Goal: Transaction & Acquisition: Purchase product/service

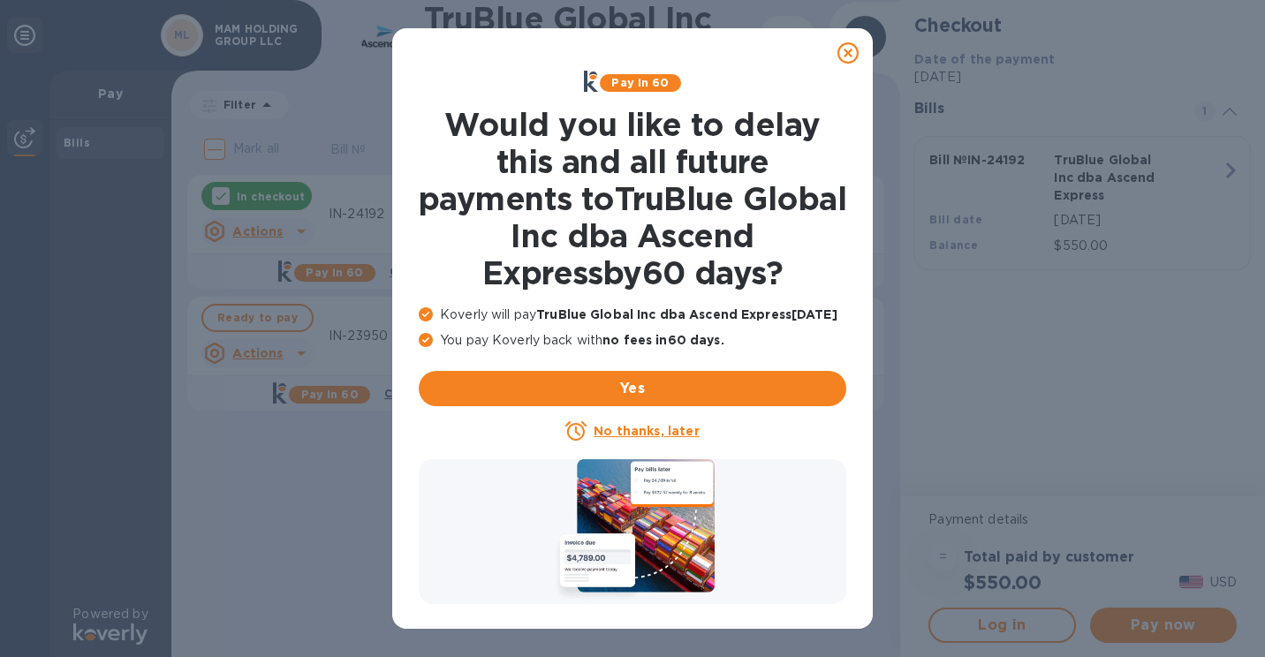
click at [844, 49] on icon at bounding box center [848, 52] width 21 height 21
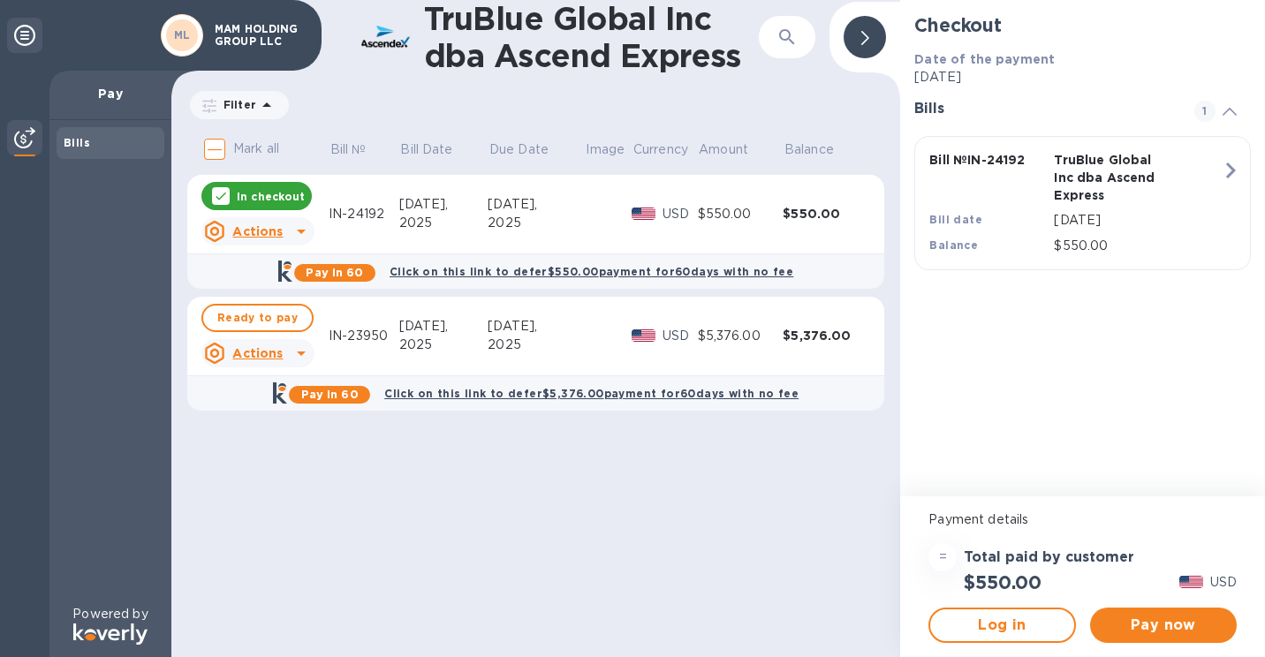
drag, startPoint x: 652, startPoint y: 85, endPoint x: 560, endPoint y: 86, distance: 91.9
click at [560, 86] on div "TruBlue Global Inc dba Ascend Express ​ Filter Amount Mark all Bill № Bill Date…" at bounding box center [535, 328] width 729 height 657
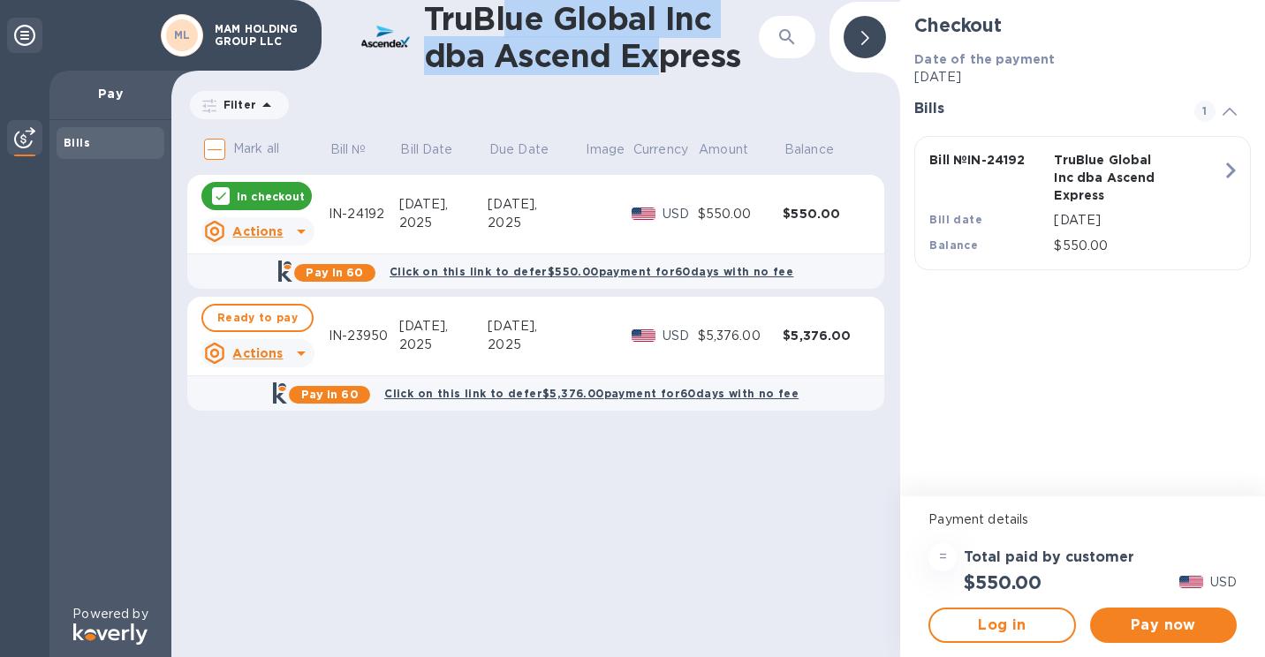
drag, startPoint x: 651, startPoint y: 65, endPoint x: 514, endPoint y: 26, distance: 142.6
click at [514, 26] on h1 "TruBlue Global Inc dba Ascend Express" at bounding box center [591, 37] width 335 height 74
drag, startPoint x: 488, startPoint y: 24, endPoint x: 616, endPoint y: 54, distance: 131.6
click at [616, 54] on h1 "TruBlue Global Inc dba Ascend Express" at bounding box center [591, 37] width 335 height 74
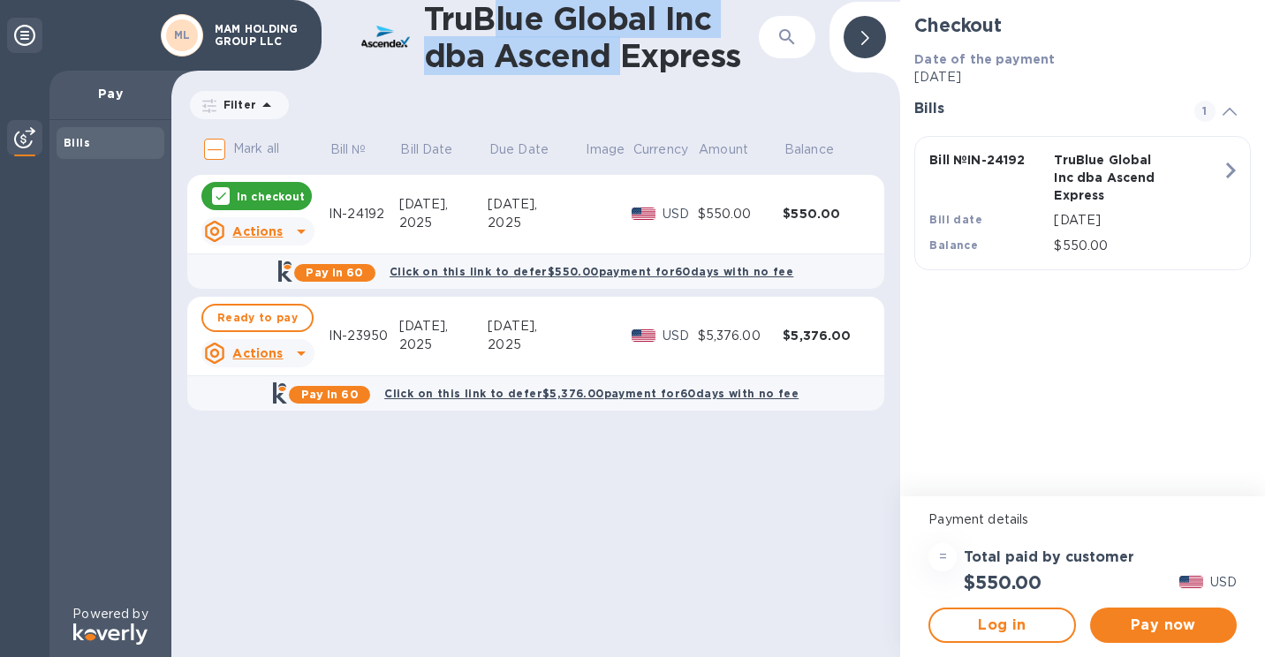
click at [616, 54] on h1 "TruBlue Global Inc dba Ascend Express" at bounding box center [591, 37] width 335 height 74
drag, startPoint x: 657, startPoint y: 57, endPoint x: 479, endPoint y: 27, distance: 180.3
click at [479, 27] on h1 "TruBlue Global Inc dba Ascend Express" at bounding box center [591, 37] width 335 height 74
drag, startPoint x: 460, startPoint y: 24, endPoint x: 665, endPoint y: 54, distance: 207.2
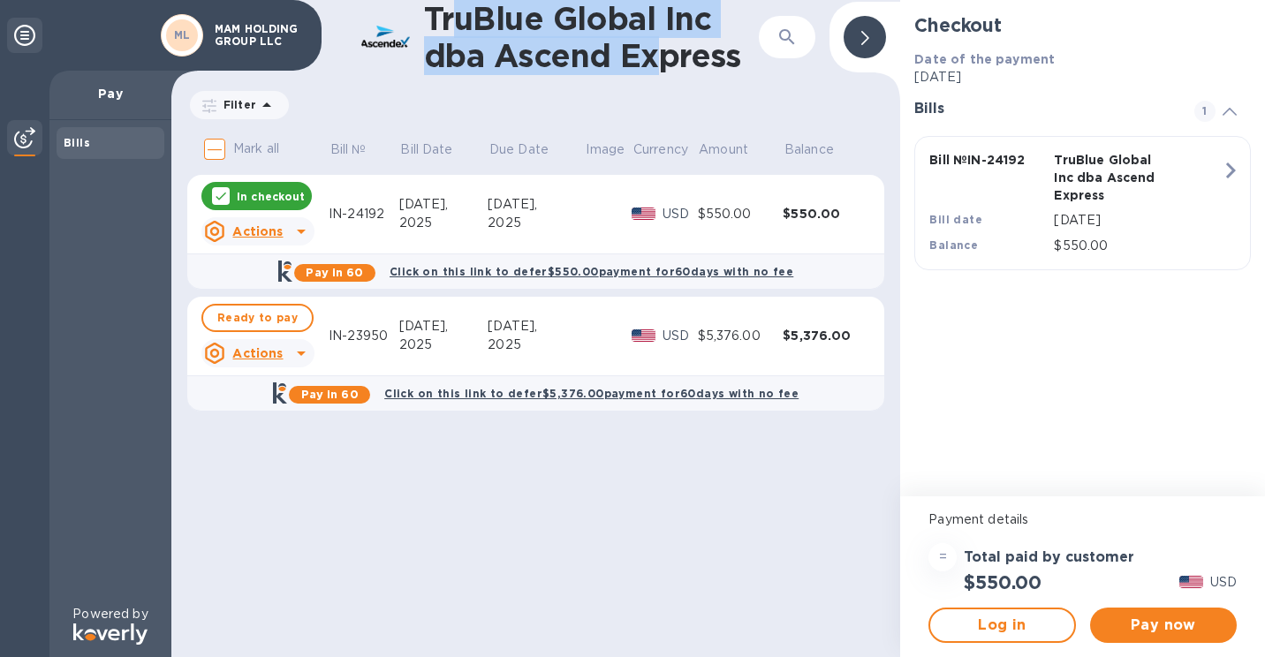
click at [665, 54] on h1 "TruBlue Global Inc dba Ascend Express" at bounding box center [591, 37] width 335 height 74
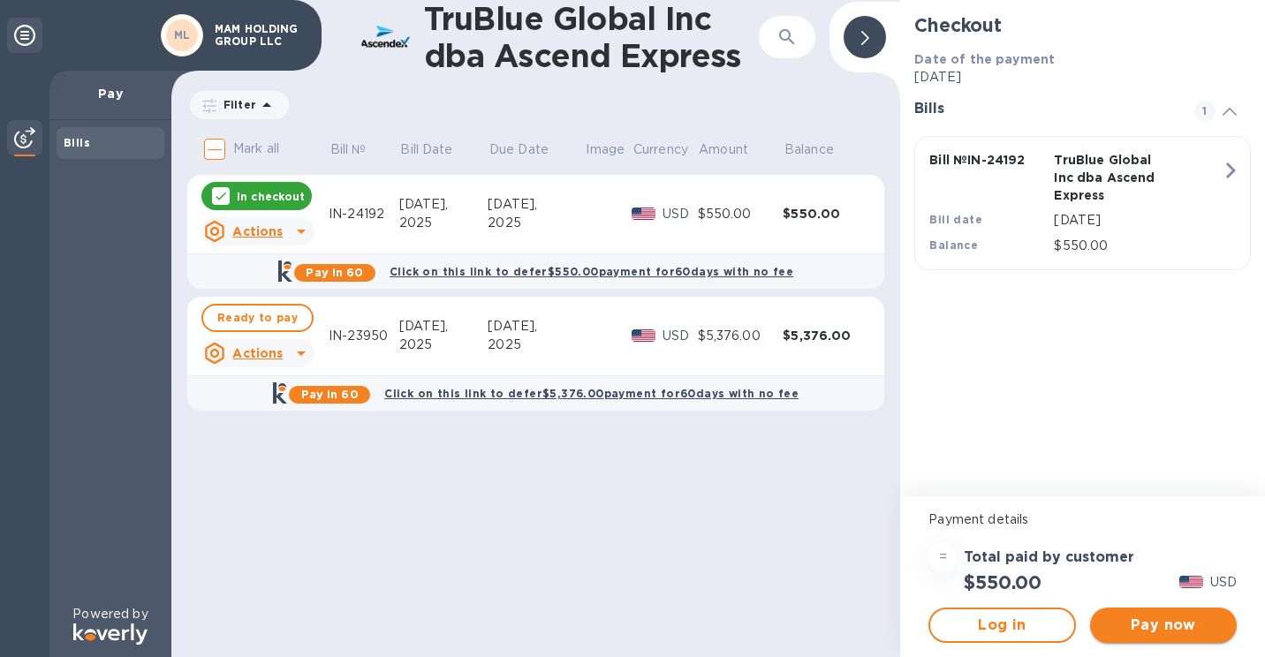
click at [1151, 611] on button "Pay now" at bounding box center [1163, 625] width 147 height 35
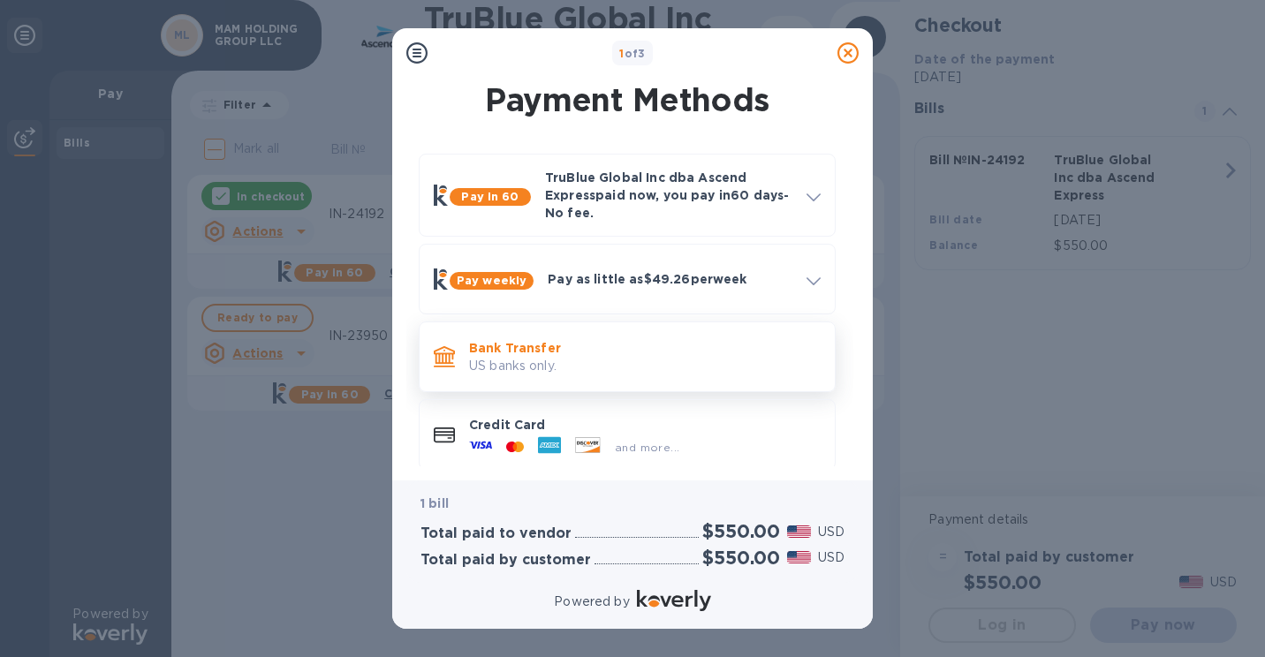
click at [630, 375] on p "US banks only." at bounding box center [645, 366] width 352 height 19
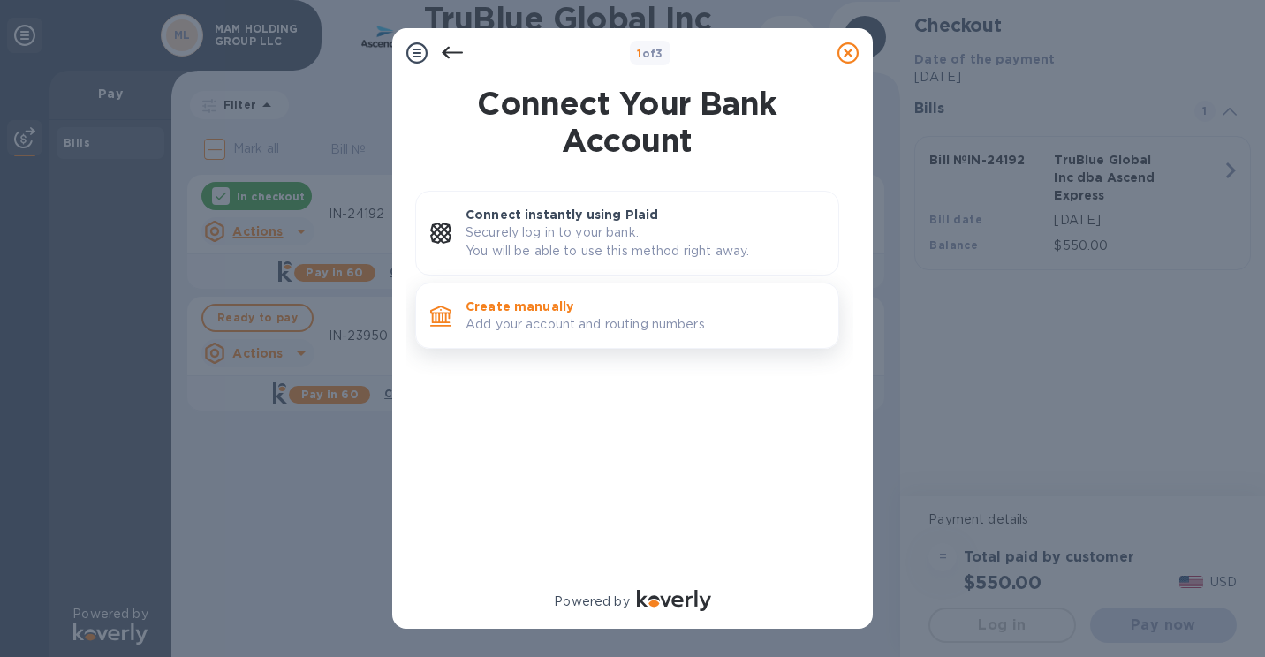
click at [609, 311] on p "Create manually" at bounding box center [645, 307] width 359 height 18
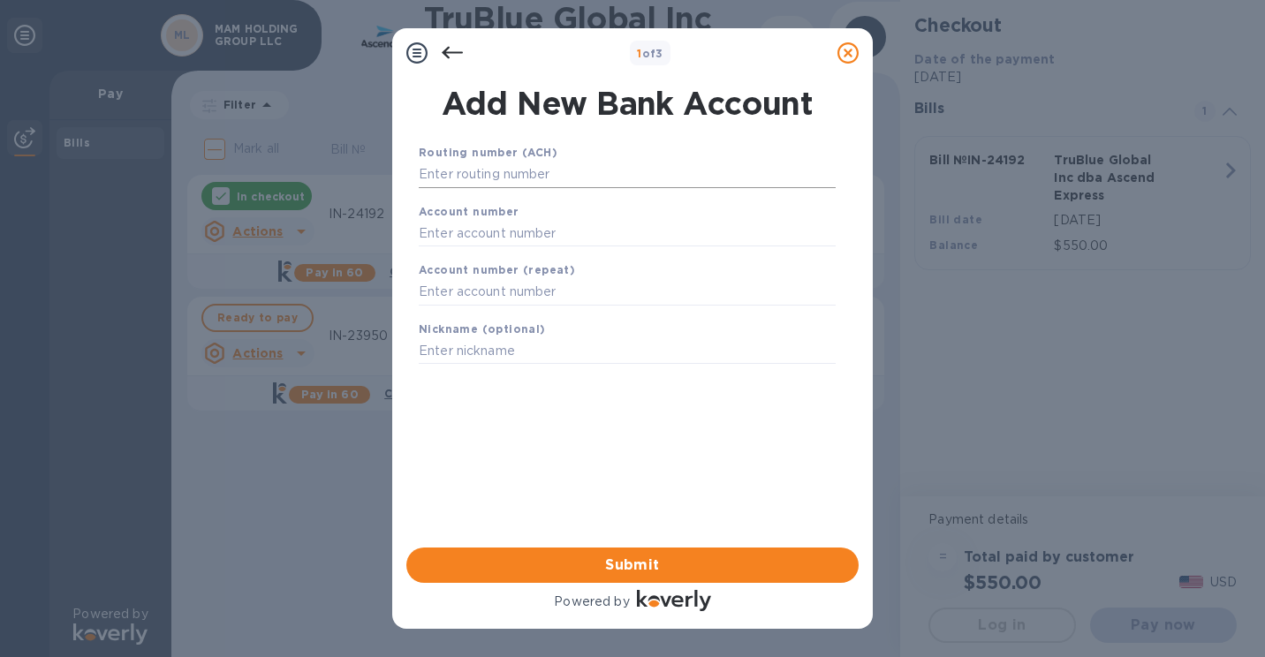
click at [543, 178] on input "text" at bounding box center [627, 175] width 417 height 27
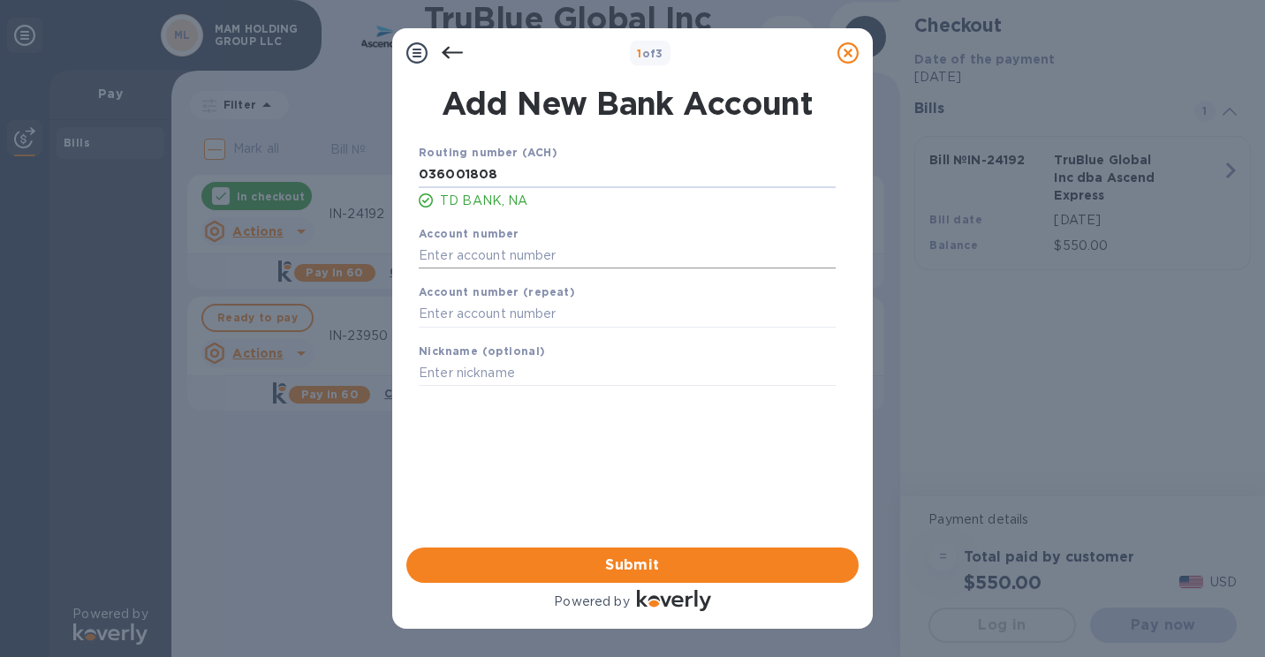
type input "036001808"
click at [537, 247] on input "text" at bounding box center [627, 255] width 417 height 27
type input "4433683756"
click at [548, 312] on input "text" at bounding box center [627, 314] width 417 height 27
type input "4433683756"
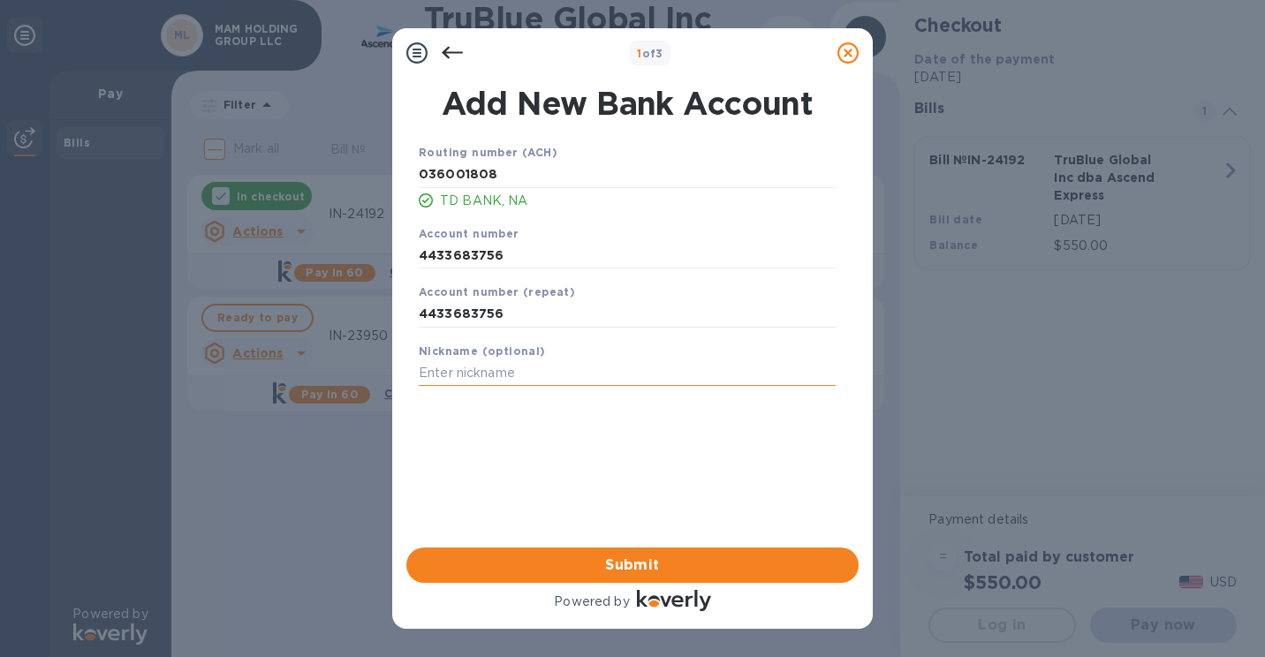
click at [518, 380] on input "text" at bounding box center [627, 374] width 417 height 27
type input "MAM Holding Group LLC"
click at [537, 167] on input "036001808" at bounding box center [627, 175] width 417 height 27
click at [621, 543] on div "Submit" at bounding box center [632, 565] width 467 height 49
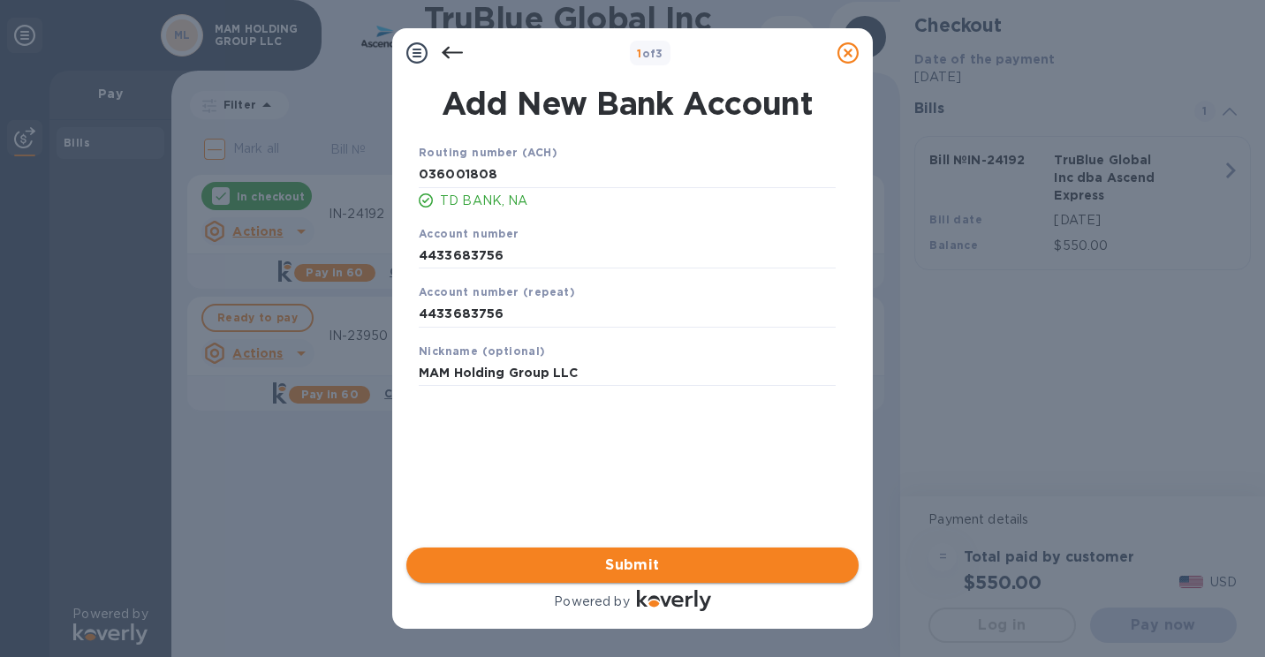
click at [627, 558] on span "Submit" at bounding box center [633, 565] width 424 height 21
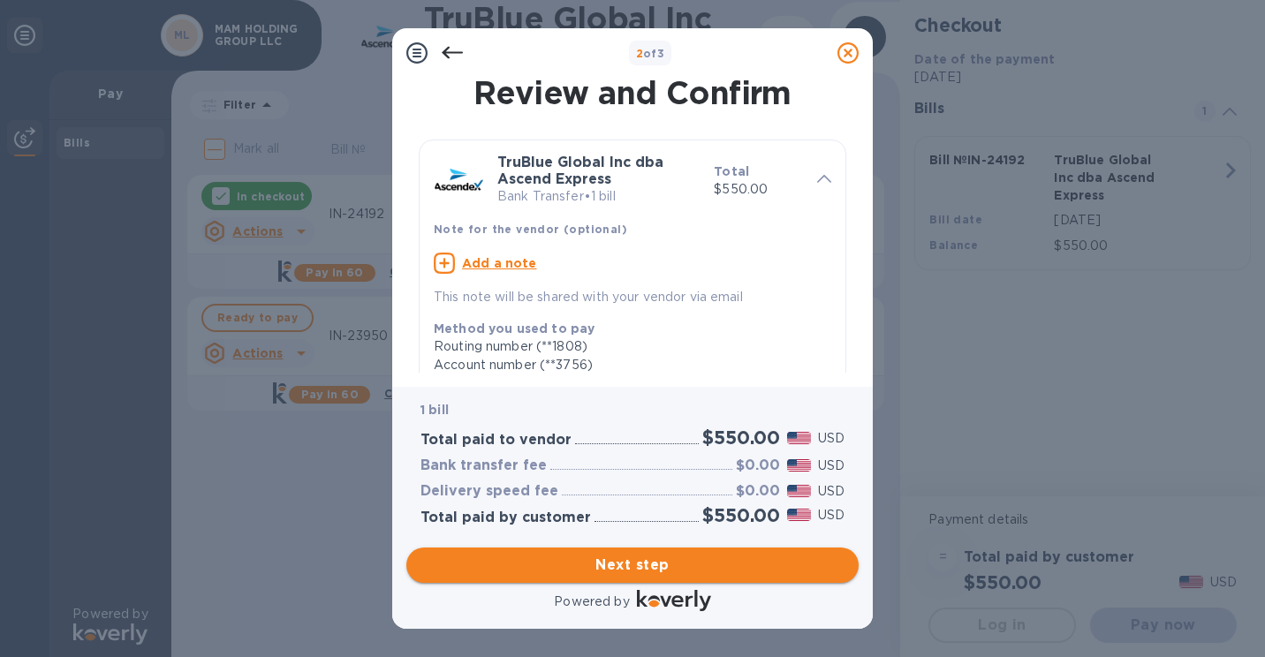
click at [713, 576] on button "Next step" at bounding box center [632, 565] width 452 height 35
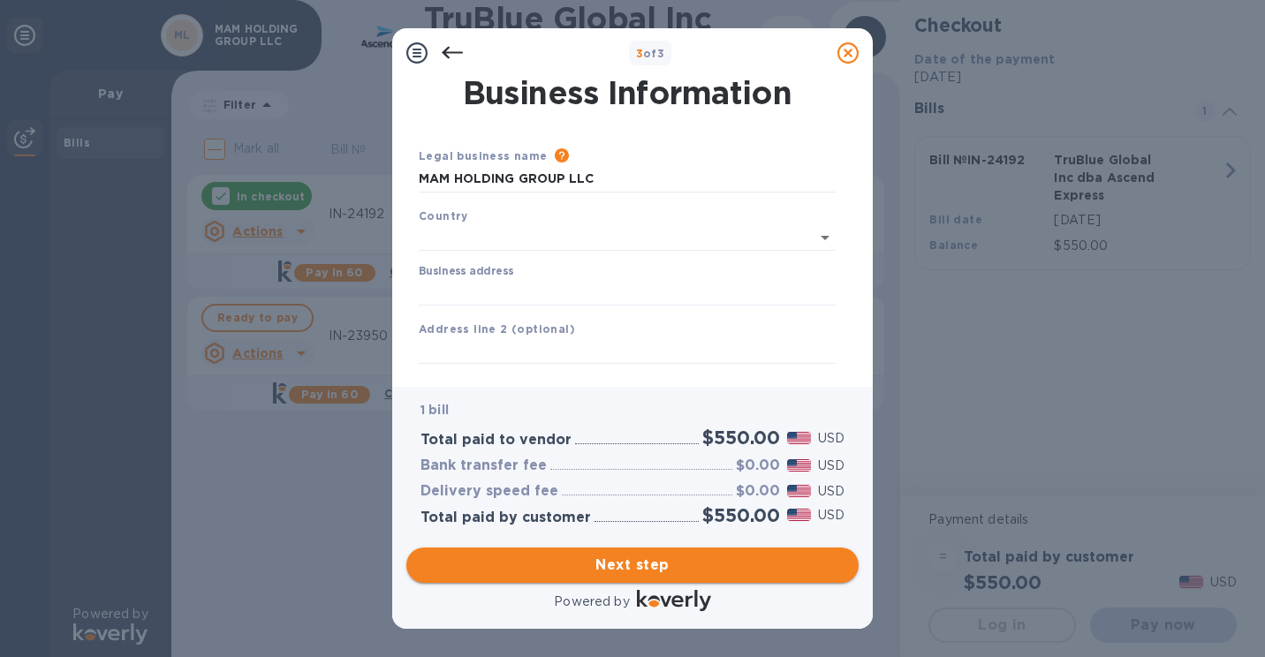
type input "[GEOGRAPHIC_DATA]"
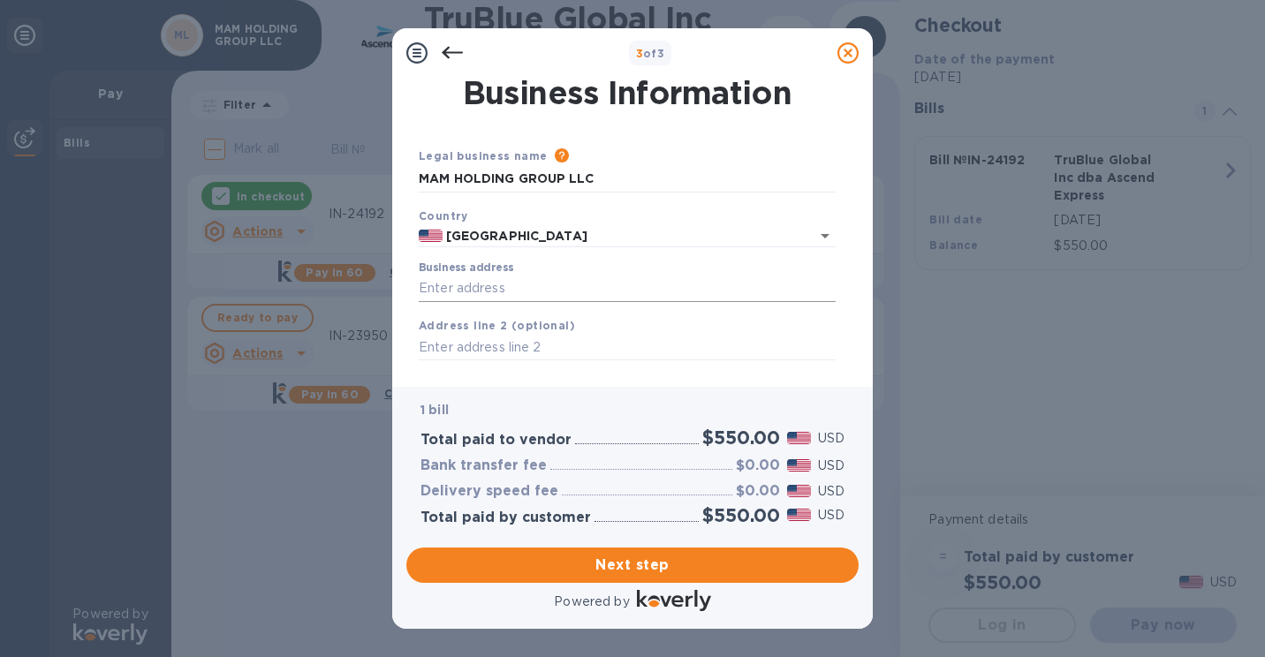
click at [572, 292] on input "Business address" at bounding box center [627, 289] width 417 height 27
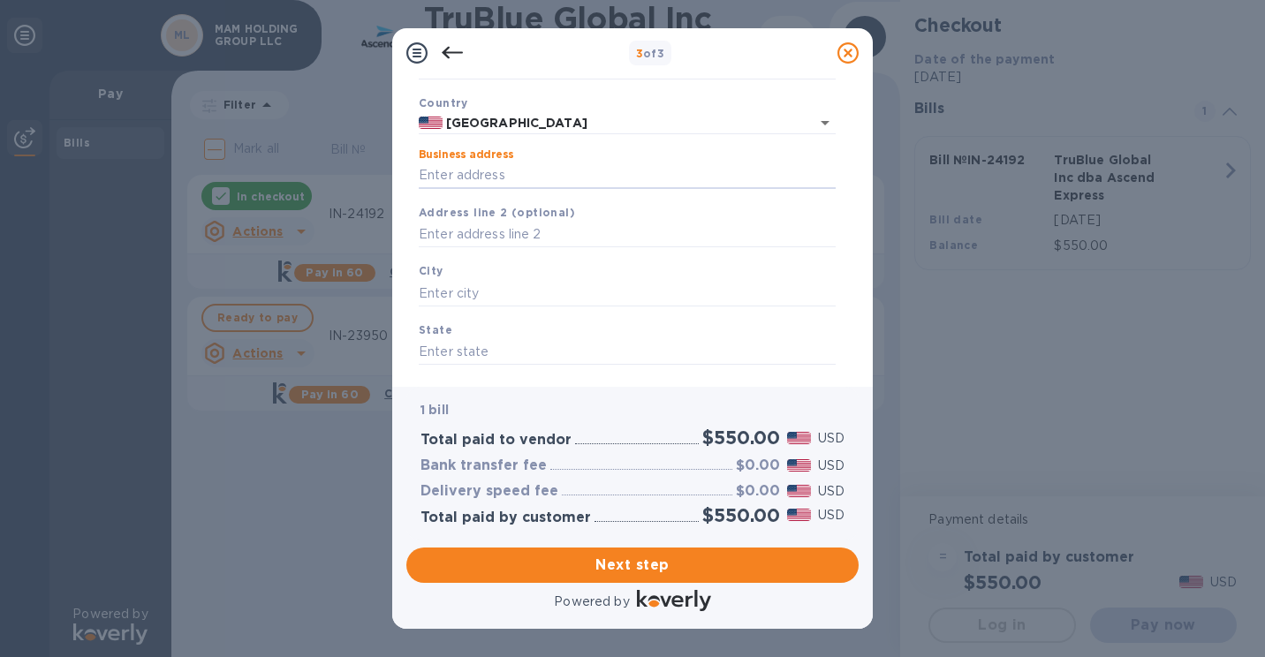
scroll to position [32, 0]
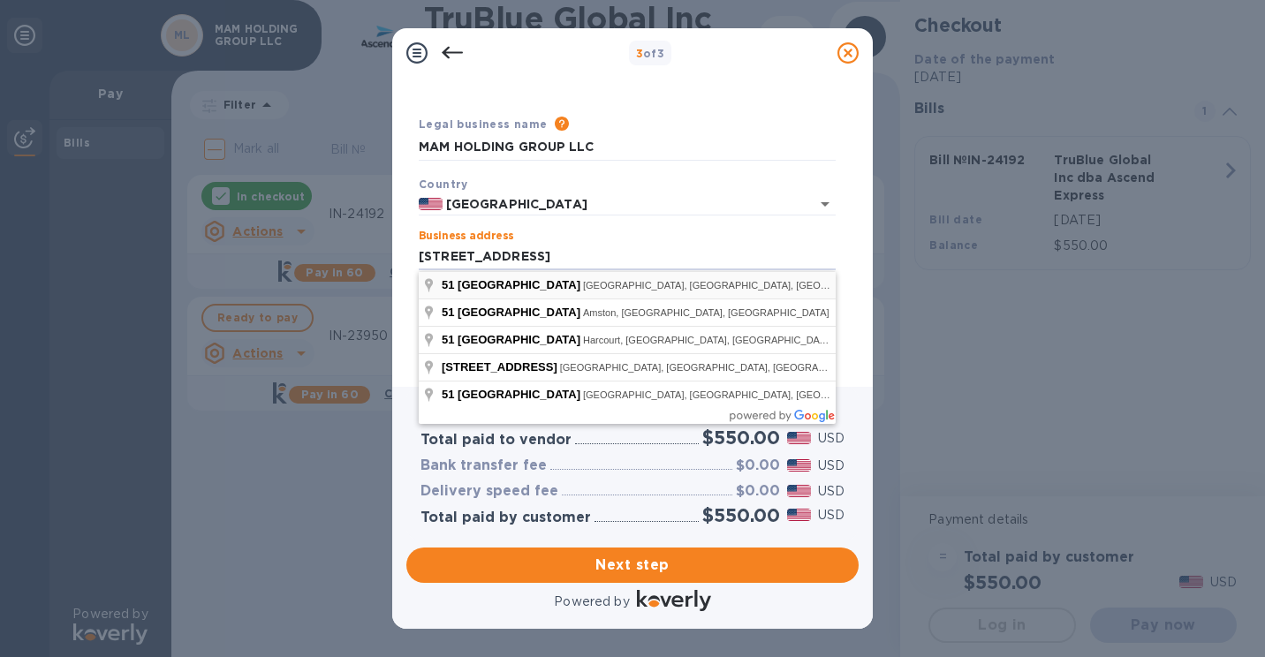
type input "[STREET_ADDRESS]"
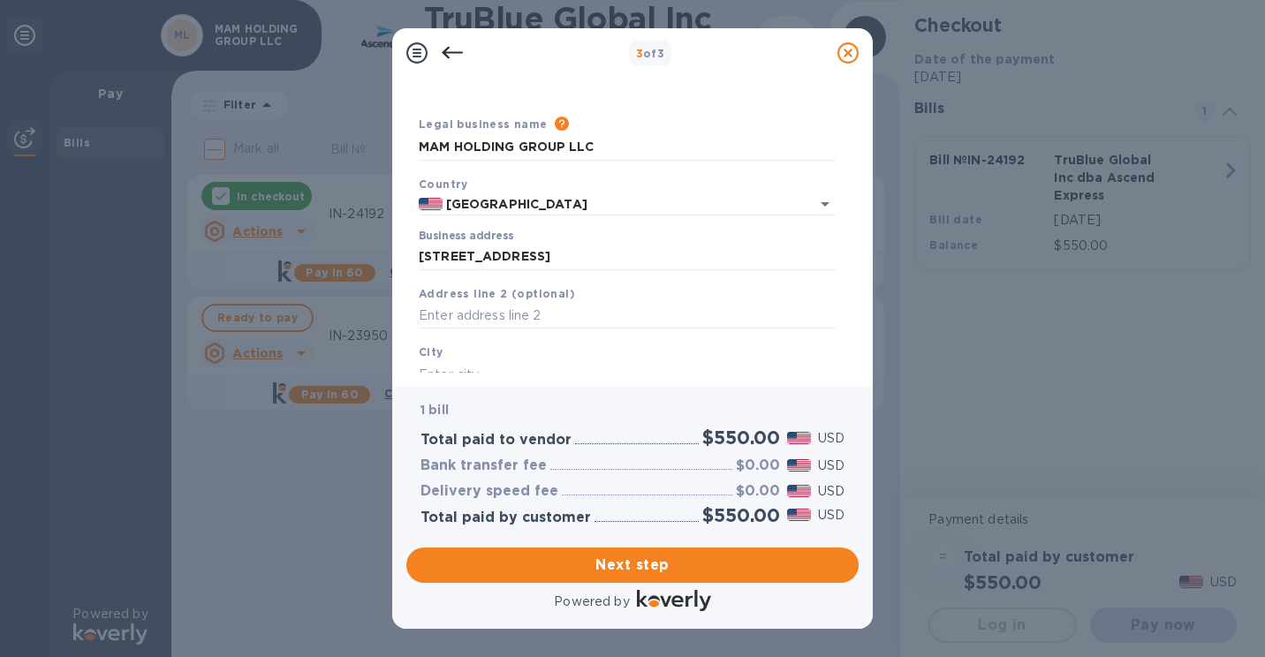
type input "PA"
type input "19006"
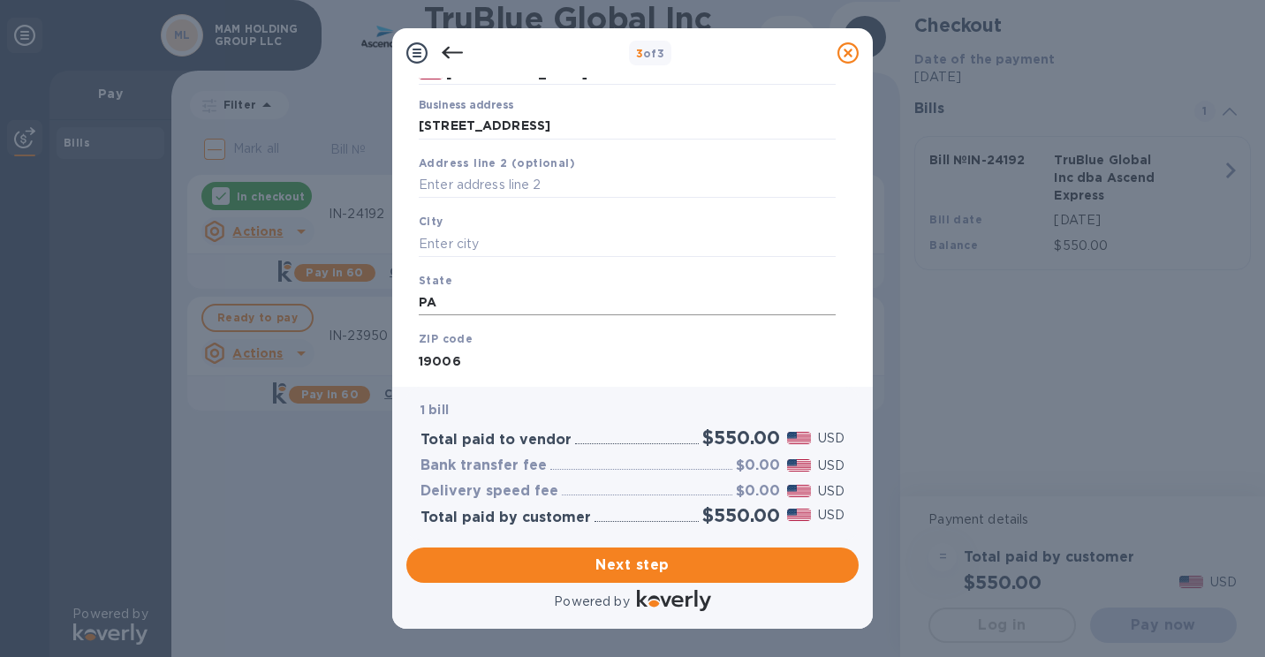
scroll to position [209, 0]
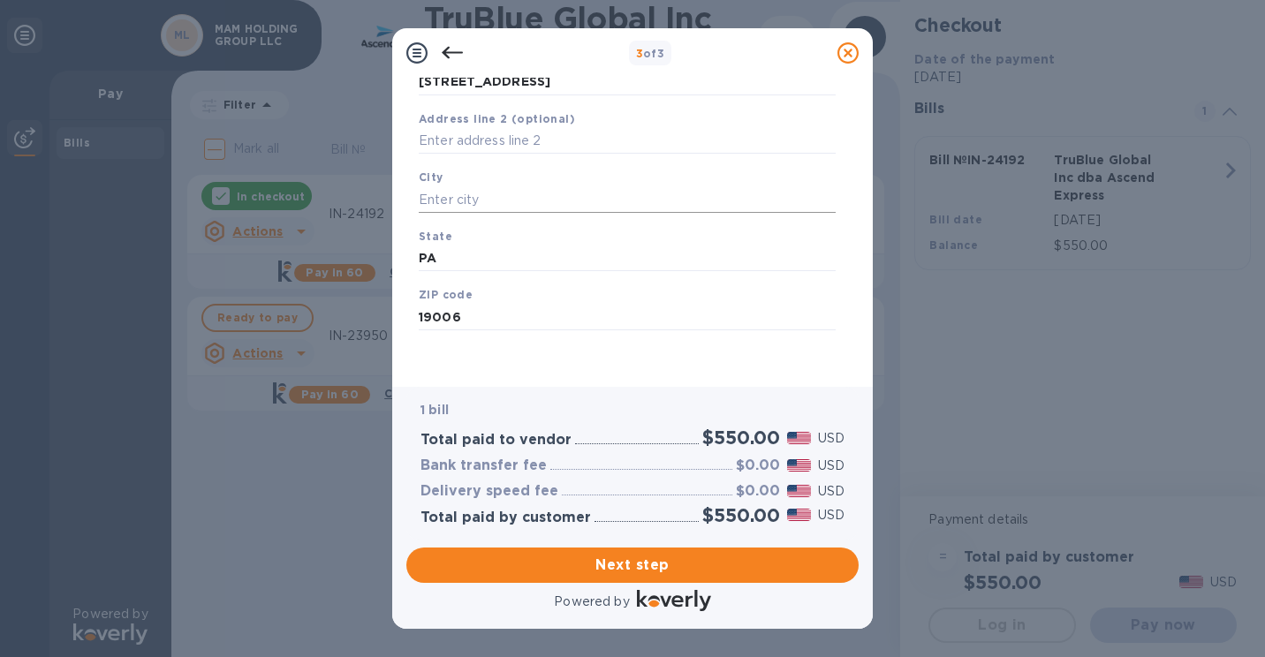
click at [518, 194] on input "text" at bounding box center [627, 199] width 417 height 27
type input "[GEOGRAPHIC_DATA]"
click at [678, 580] on button "Next step" at bounding box center [632, 565] width 452 height 35
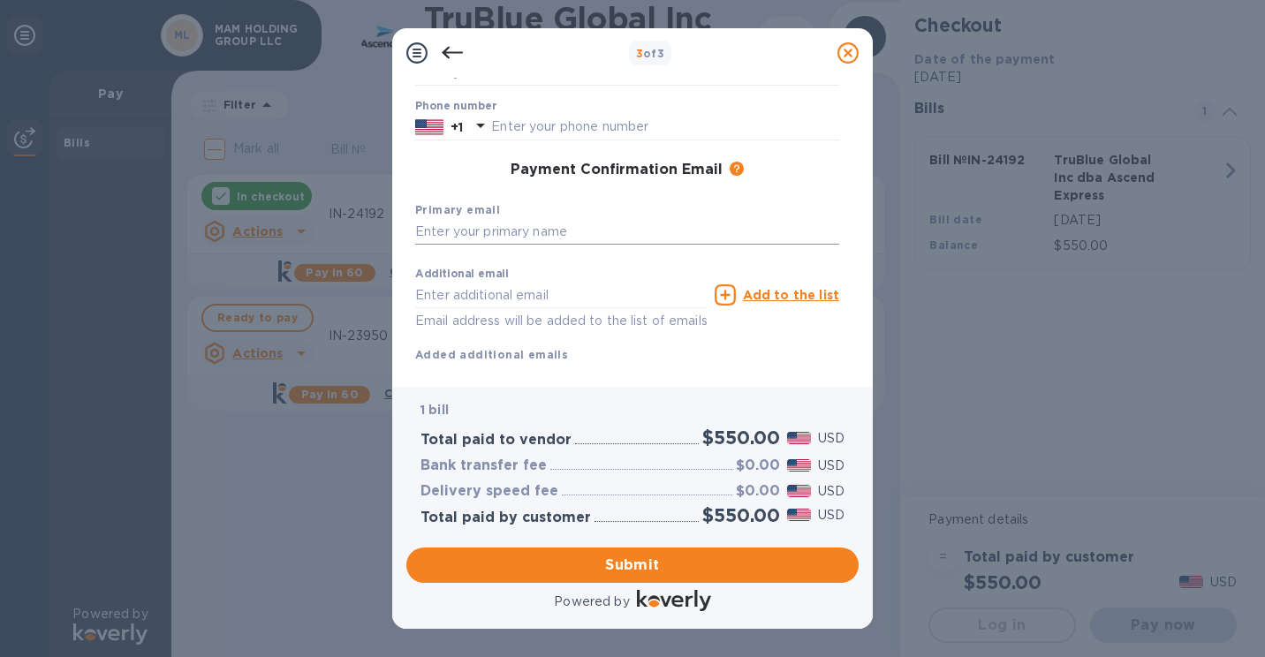
click at [588, 228] on input "text" at bounding box center [627, 232] width 424 height 27
type input "[PERSON_NAME][EMAIL_ADDRESS][DOMAIN_NAME]"
type input "m"
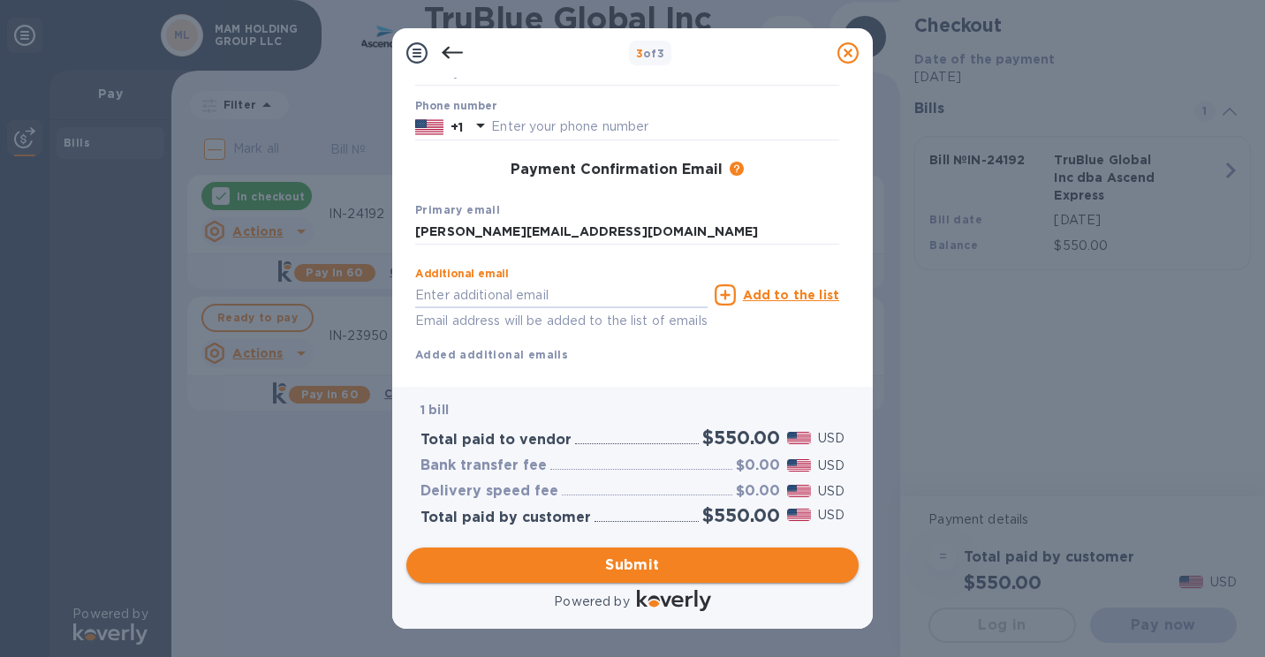
click at [742, 574] on span "Submit" at bounding box center [633, 565] width 424 height 21
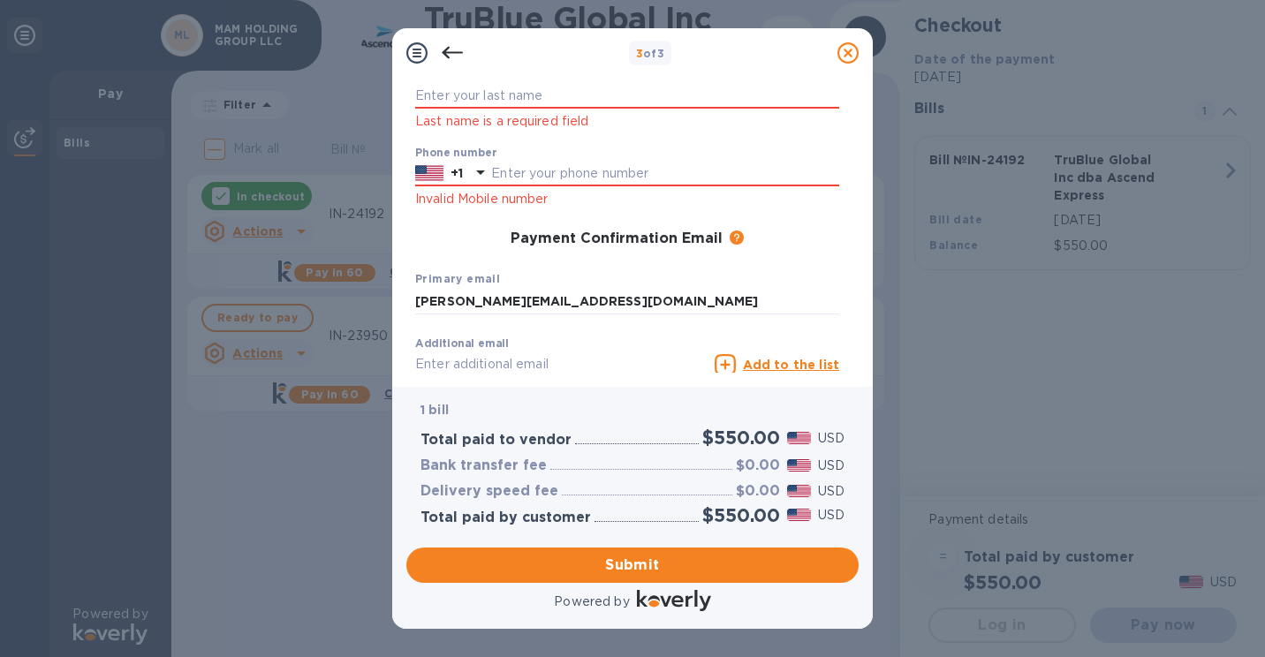
scroll to position [232, 0]
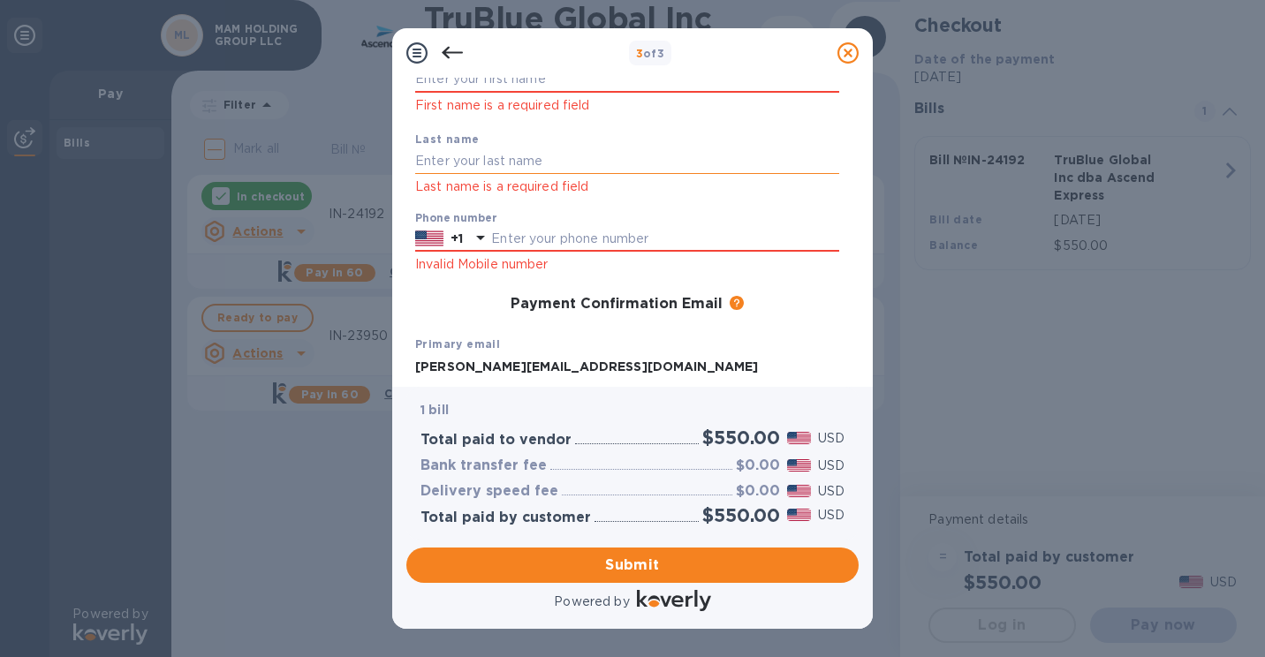
click at [557, 167] on input "text" at bounding box center [627, 161] width 424 height 27
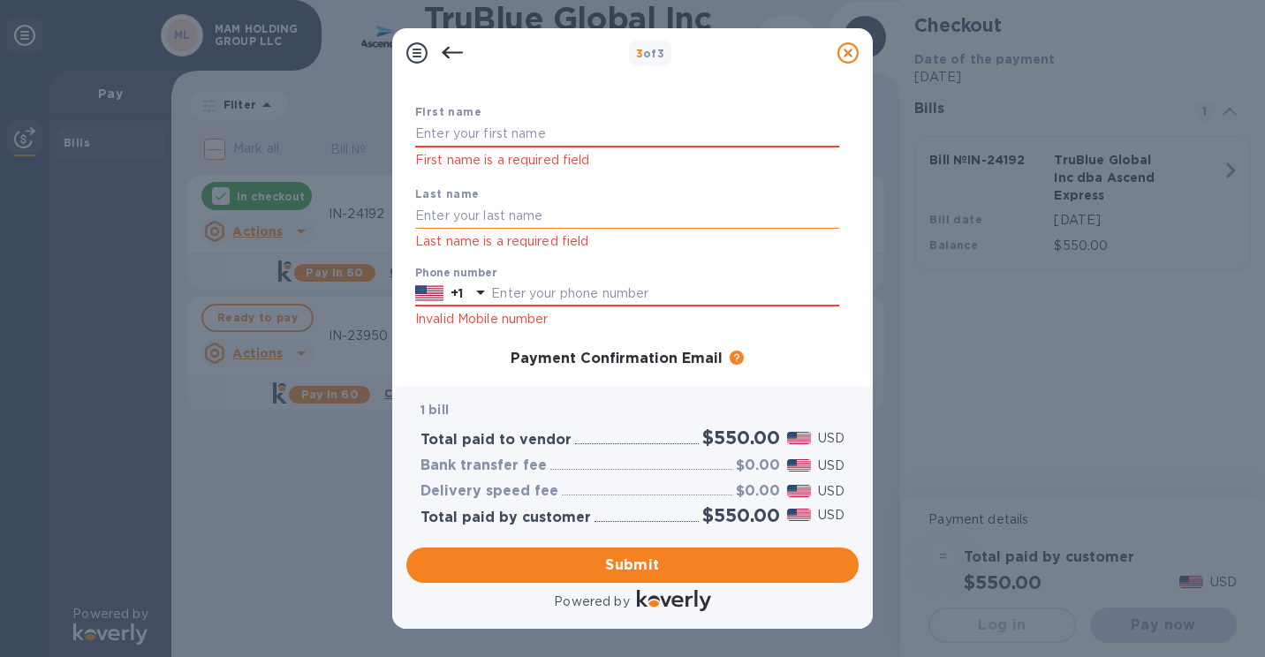
scroll to position [55, 0]
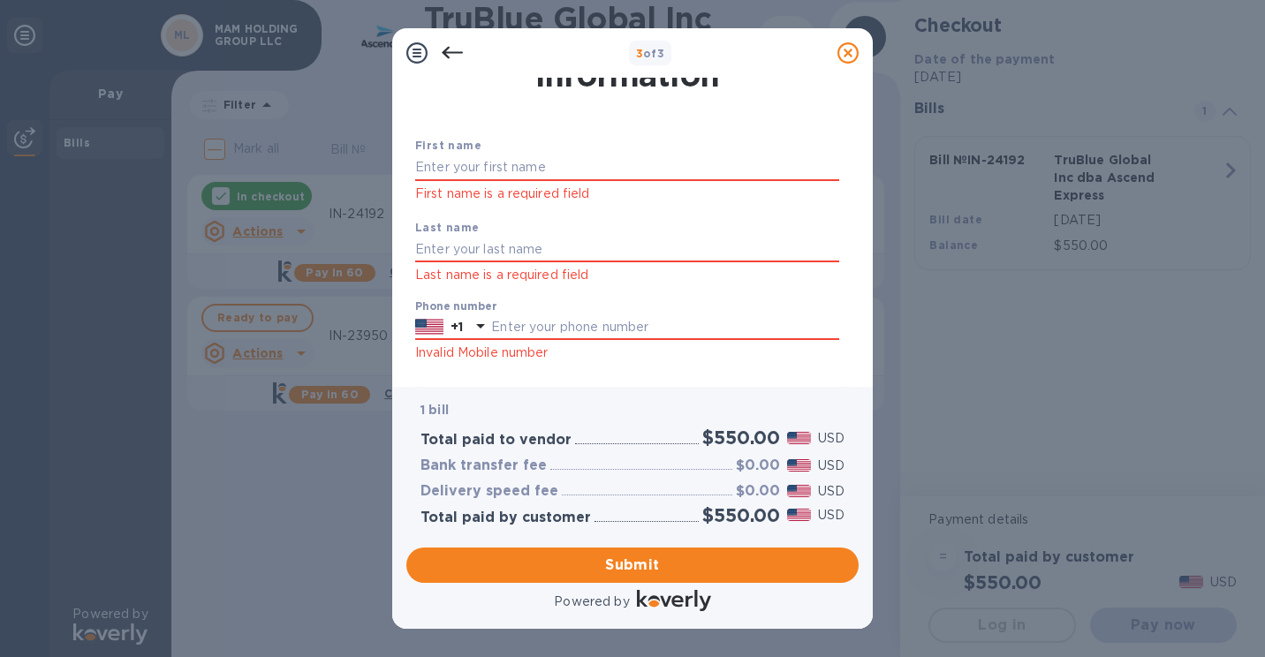
click at [539, 174] on input "text" at bounding box center [627, 168] width 424 height 27
type input "[PERSON_NAME]"
type input "Starominsky"
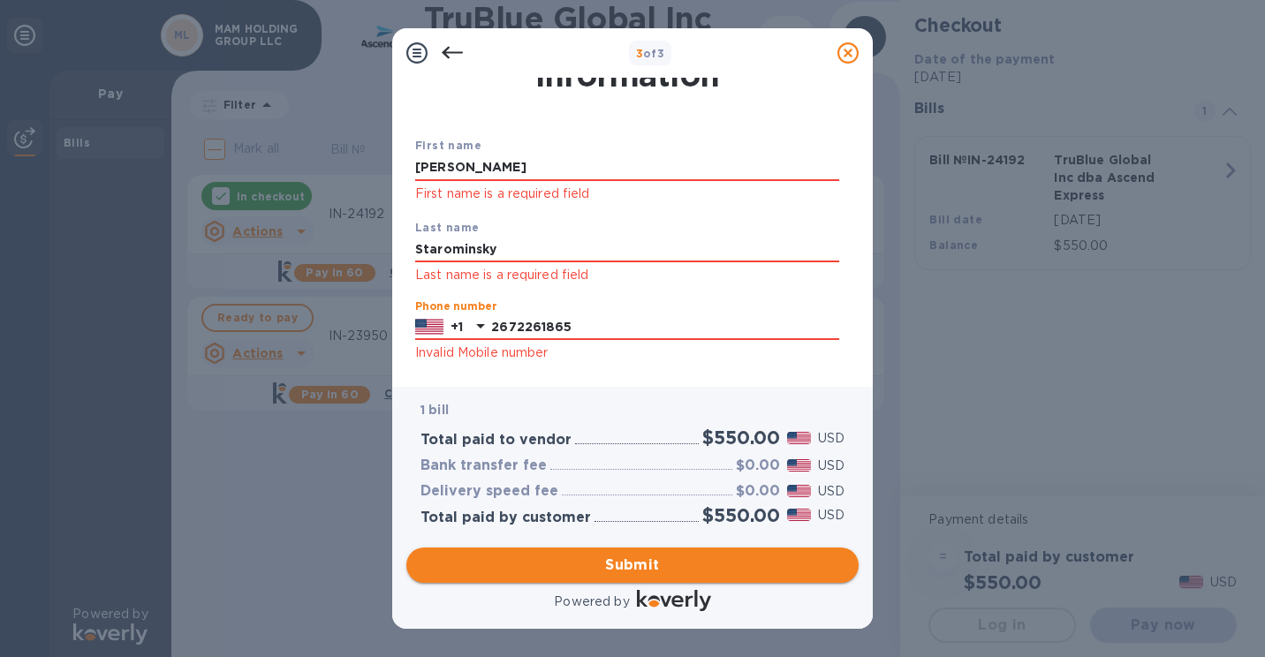
type input "2672261865"
click at [596, 557] on span "Submit" at bounding box center [633, 565] width 424 height 21
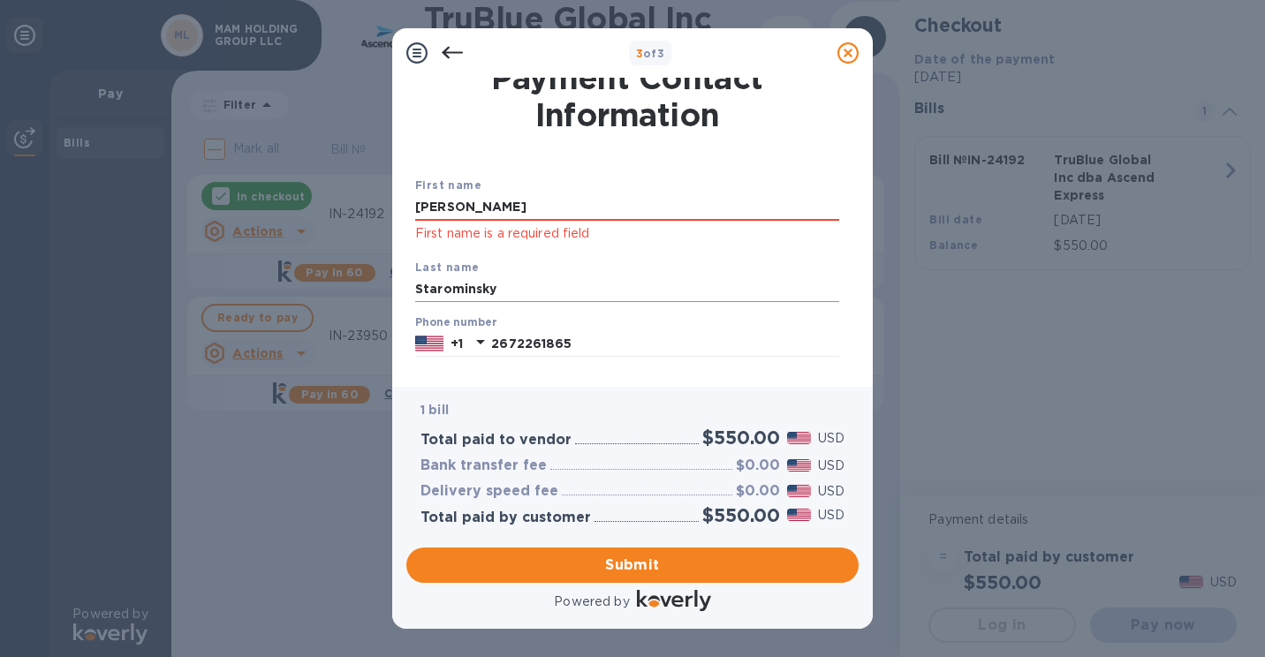
scroll to position [0, 0]
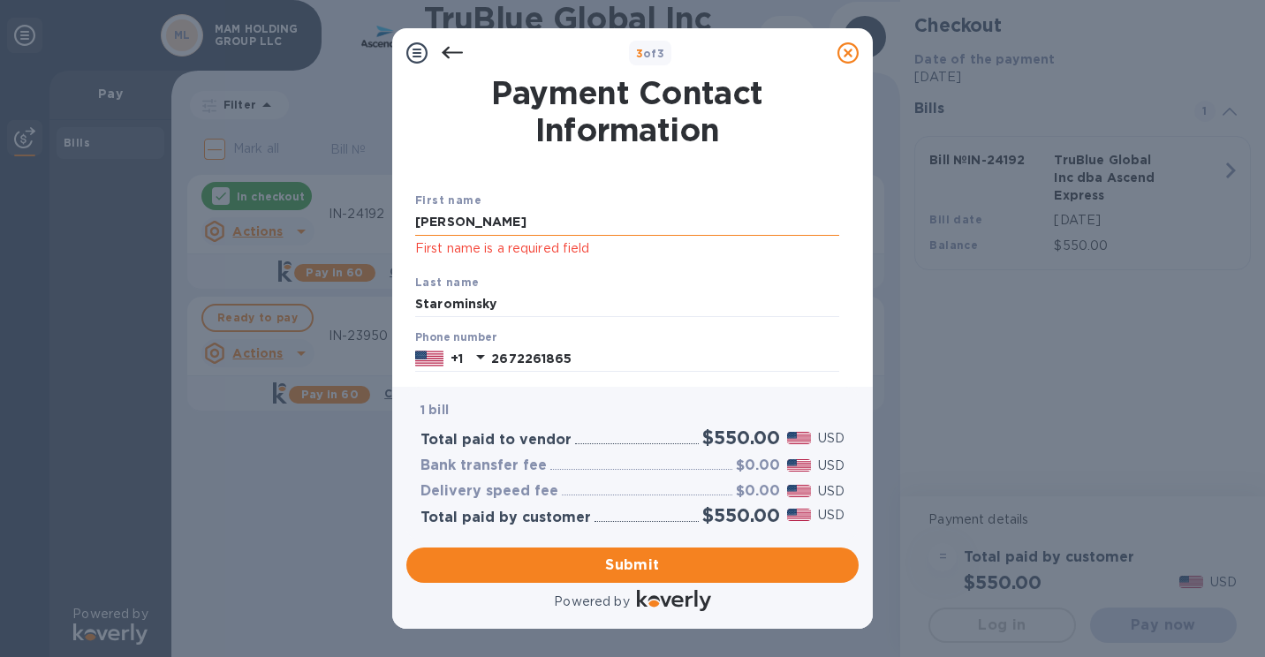
click at [523, 229] on input "[PERSON_NAME]" at bounding box center [627, 222] width 424 height 27
click at [527, 224] on input "[PERSON_NAME]" at bounding box center [627, 222] width 424 height 27
click at [604, 297] on input "Starominsky" at bounding box center [627, 305] width 424 height 27
click at [572, 219] on input "[PERSON_NAME]" at bounding box center [627, 222] width 424 height 27
type input "[PERSON_NAME]"
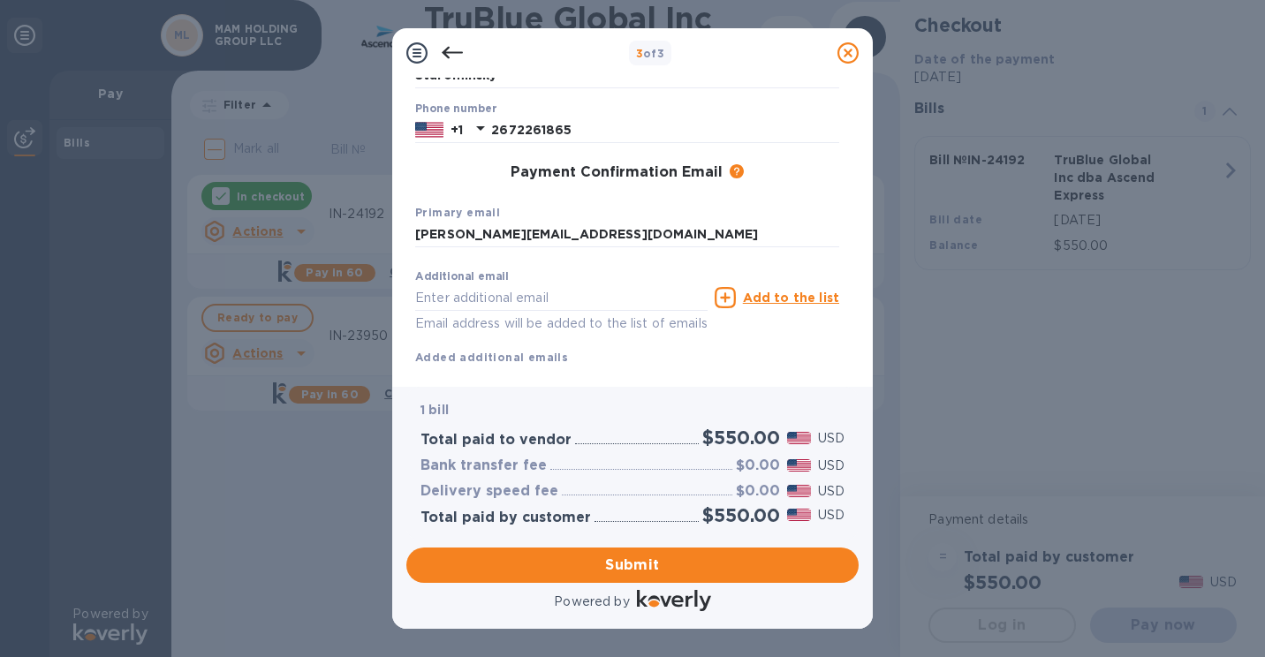
scroll to position [273, 0]
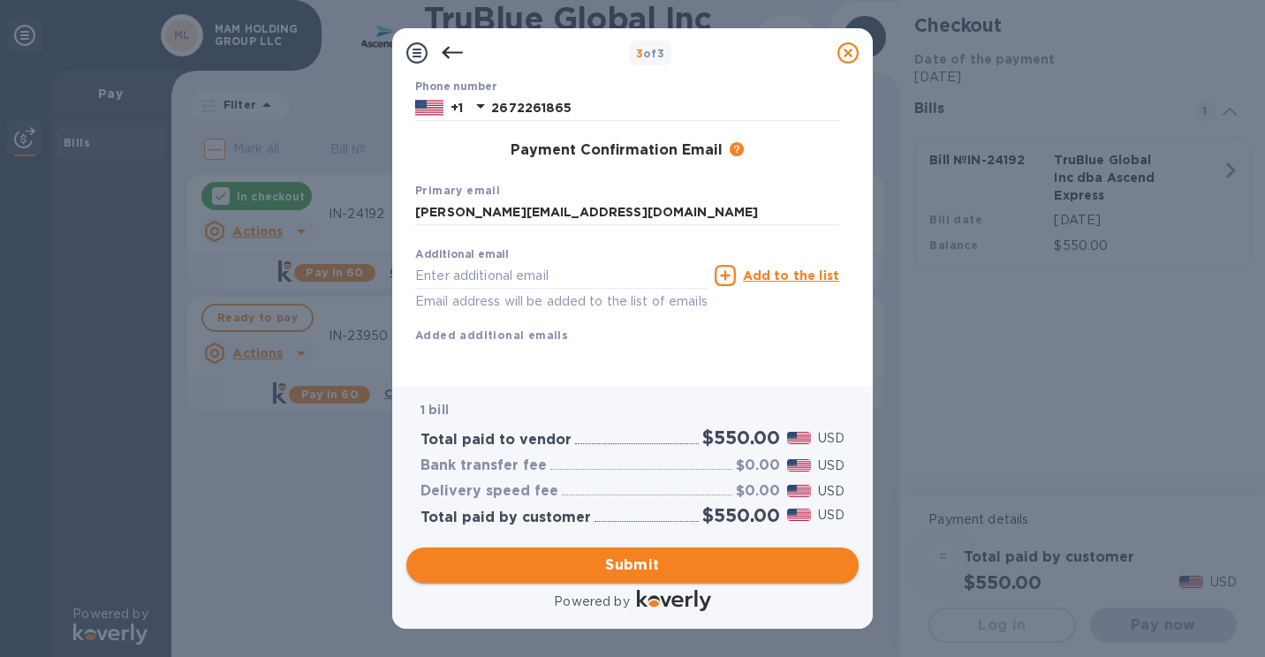
click at [678, 580] on button "Submit" at bounding box center [632, 565] width 452 height 35
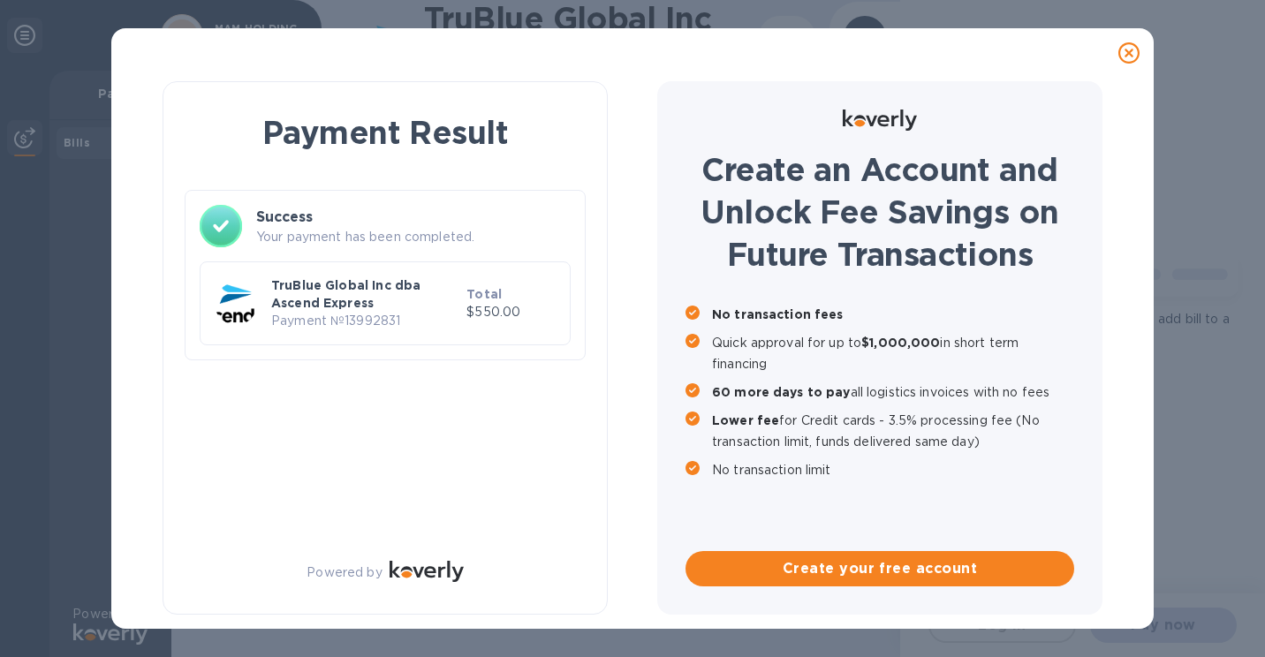
scroll to position [0, 0]
checkbox input "true"
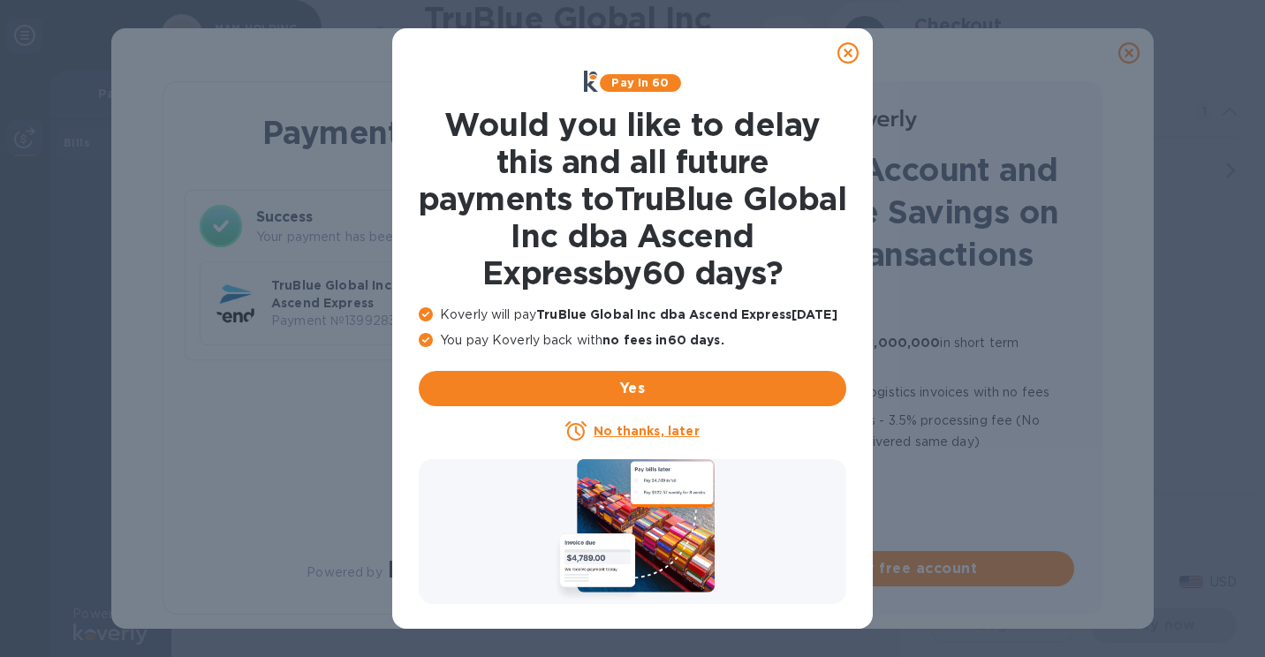
click at [844, 56] on icon at bounding box center [848, 52] width 21 height 21
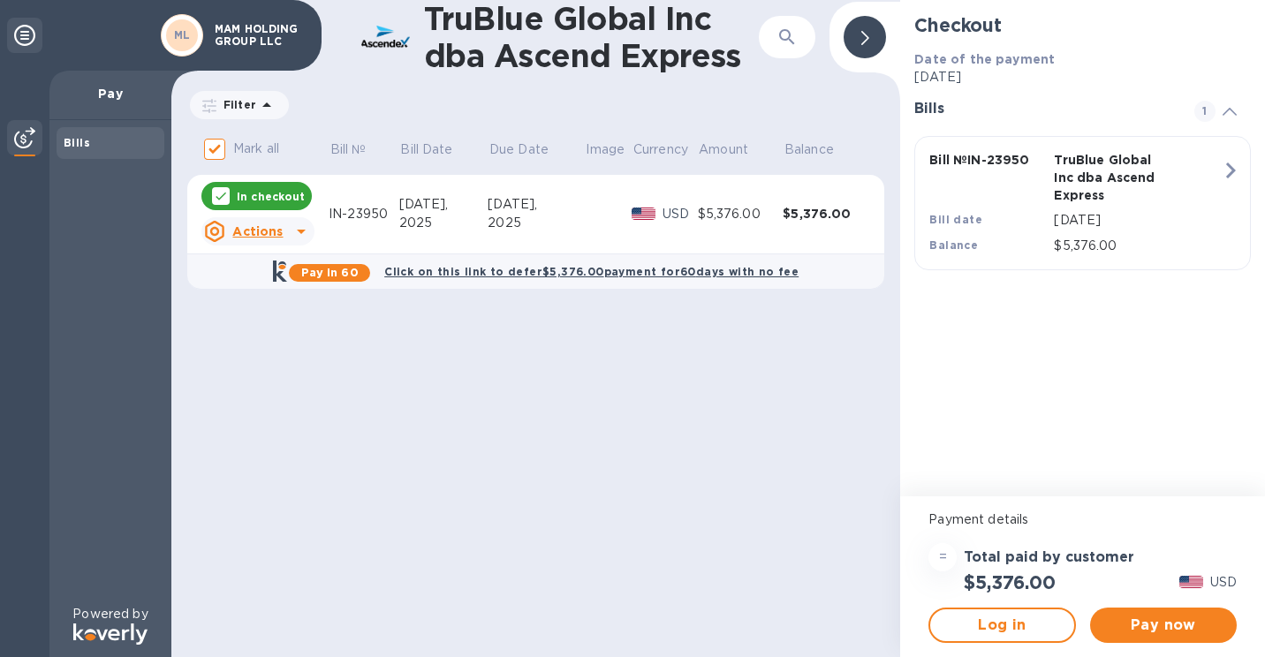
drag, startPoint x: 472, startPoint y: 386, endPoint x: 356, endPoint y: 313, distance: 137.0
click at [356, 344] on div "TruBlue Global Inc dba Ascend Express ​ Filter Amount Mark all Bill № Bill Date…" at bounding box center [535, 328] width 729 height 657
